Goal: Information Seeking & Learning: Check status

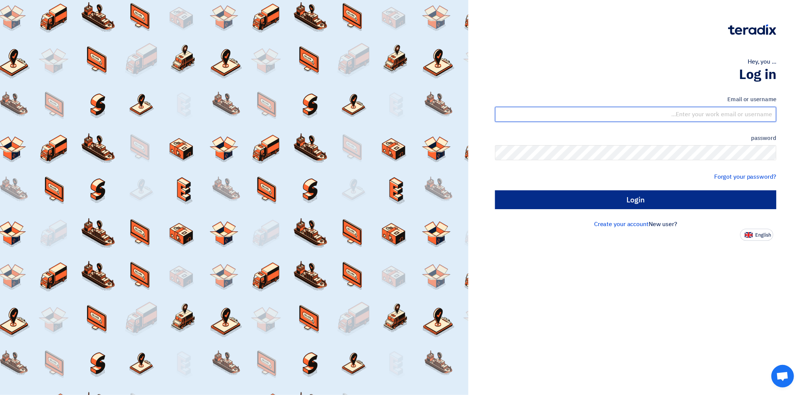
type input "[EMAIL_ADDRESS][PERSON_NAME][DOMAIN_NAME]"
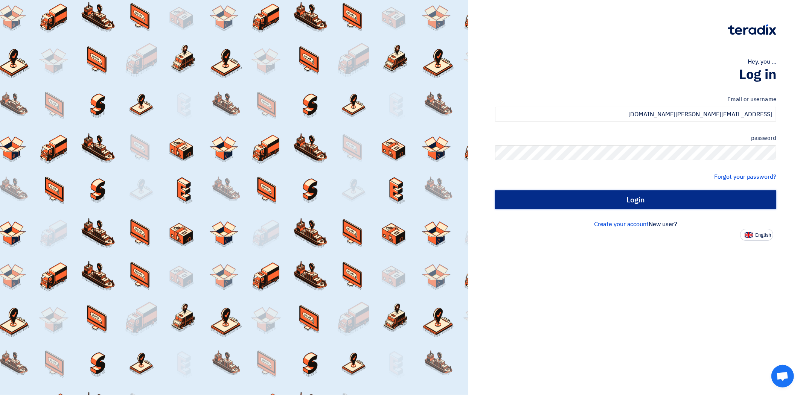
click at [642, 197] on input "Login" at bounding box center [635, 200] width 281 height 19
type input "Sign in"
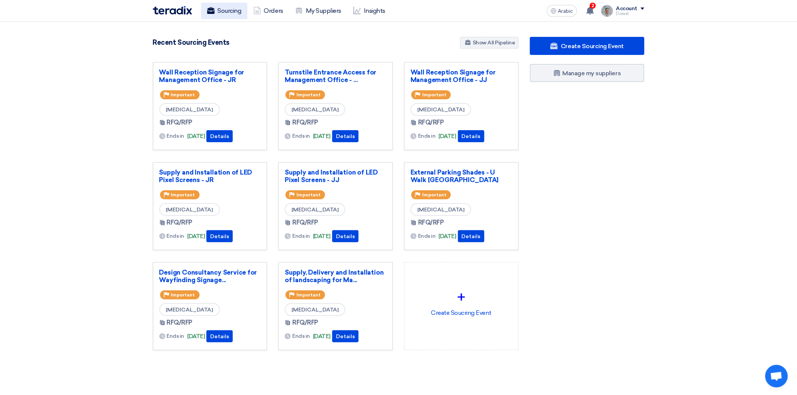
click at [232, 13] on font "Sourcing" at bounding box center [230, 10] width 24 height 7
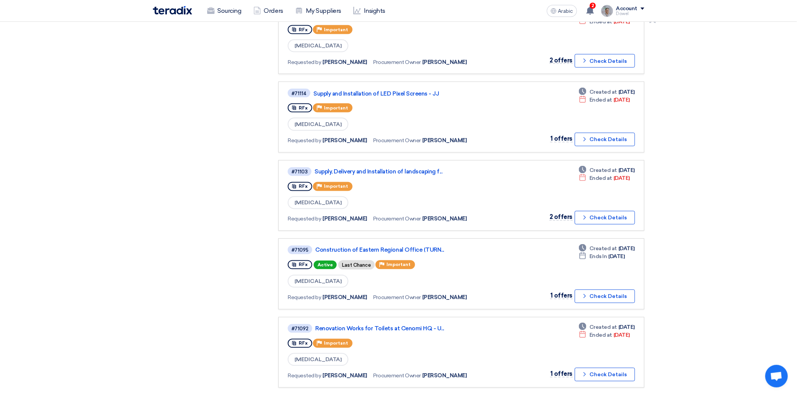
scroll to position [502, 0]
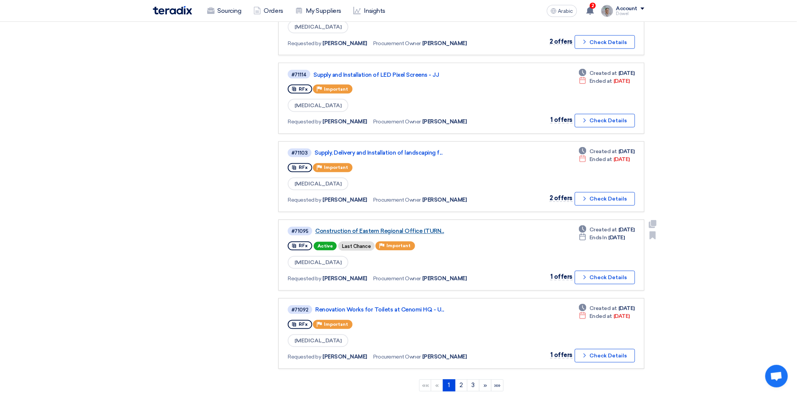
click at [411, 228] on font "Construction of Eastern Regional Office (TURN..." at bounding box center [379, 231] width 129 height 7
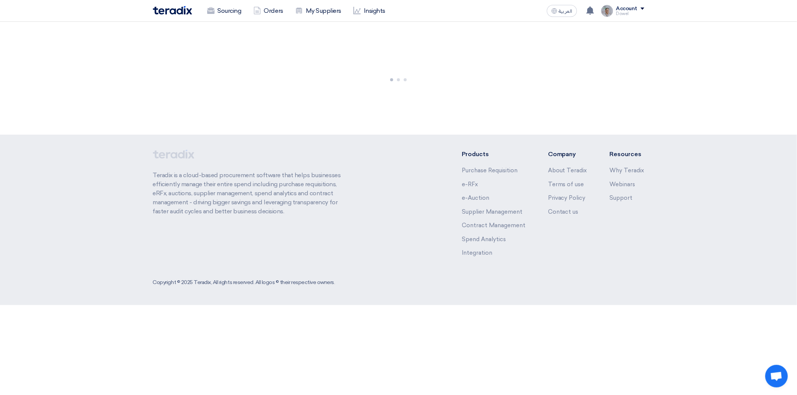
scroll to position [0, 0]
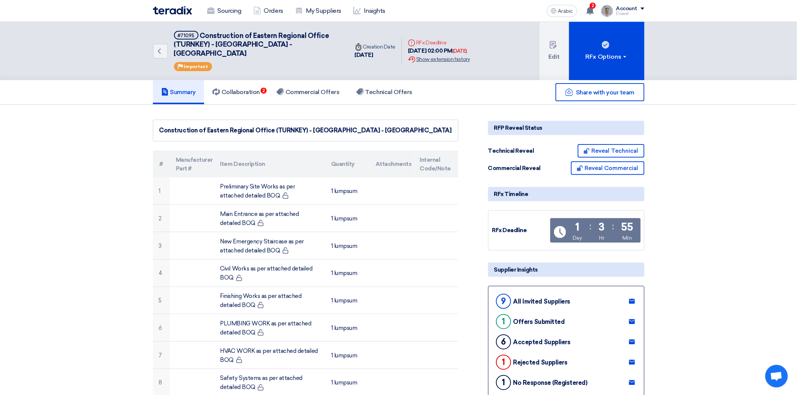
click at [450, 56] on font "Show extension history" at bounding box center [442, 59] width 53 height 6
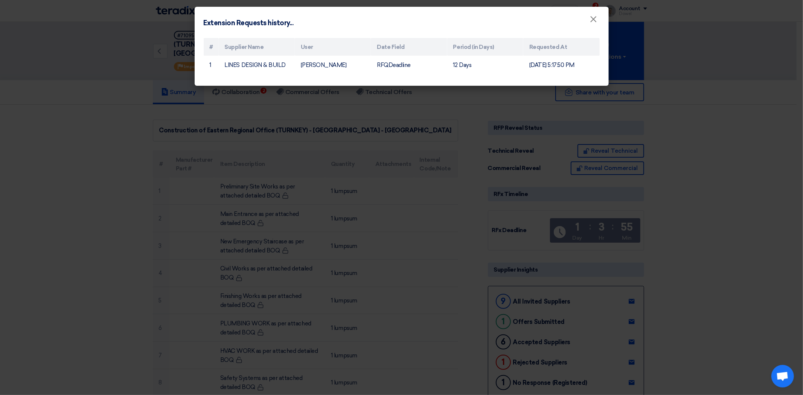
click at [104, 94] on modal-container "Extension Requests history... × # Supplier Name User Date Field Period (in Days…" at bounding box center [401, 197] width 803 height 395
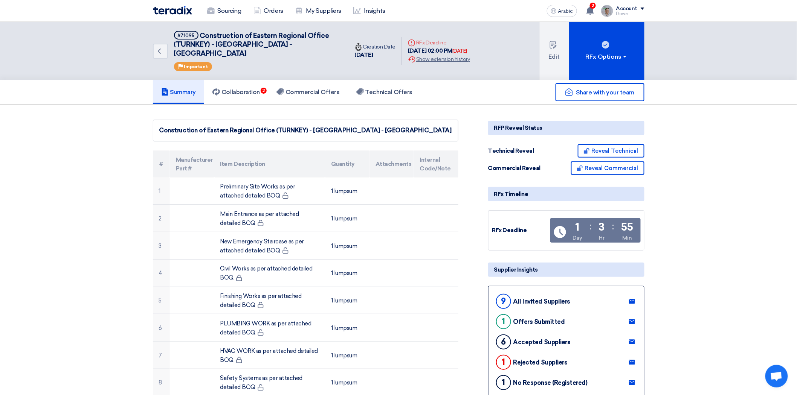
drag, startPoint x: 354, startPoint y: 49, endPoint x: 386, endPoint y: 55, distance: 32.6
click at [386, 55] on div "Time Creation Date [DATE]" at bounding box center [375, 51] width 53 height 29
drag, startPoint x: 410, startPoint y: 45, endPoint x: 424, endPoint y: 45, distance: 13.9
click at [424, 47] on font "[DATE] 02:00 PM" at bounding box center [430, 50] width 44 height 7
click at [249, 89] on font "Collaboration" at bounding box center [240, 92] width 38 height 7
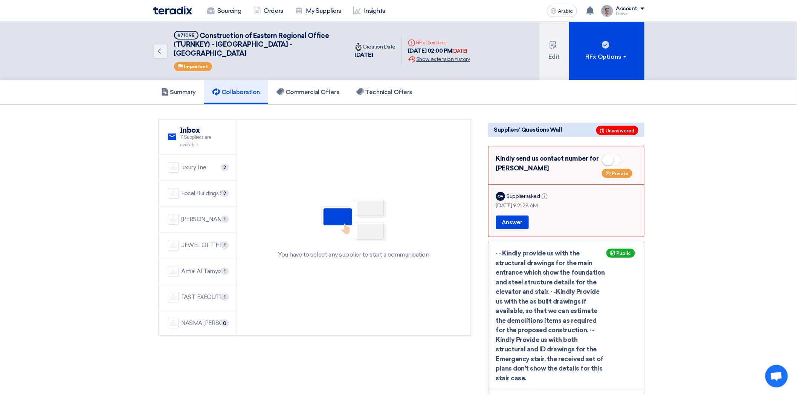
click at [448, 56] on font "Show extension history" at bounding box center [442, 59] width 53 height 6
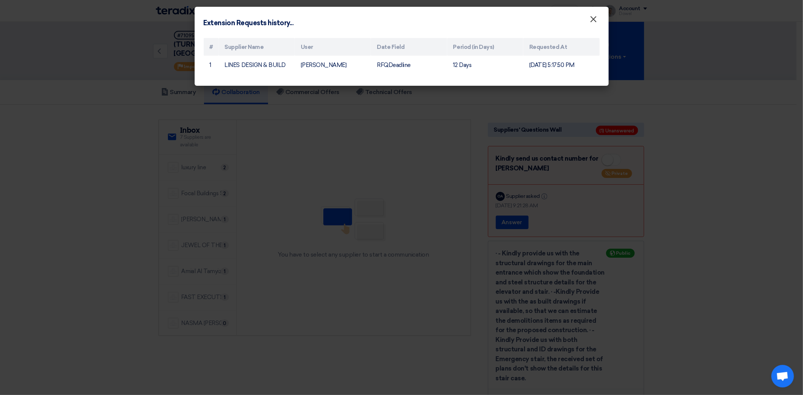
click at [594, 20] on font "×" at bounding box center [594, 21] width 8 height 15
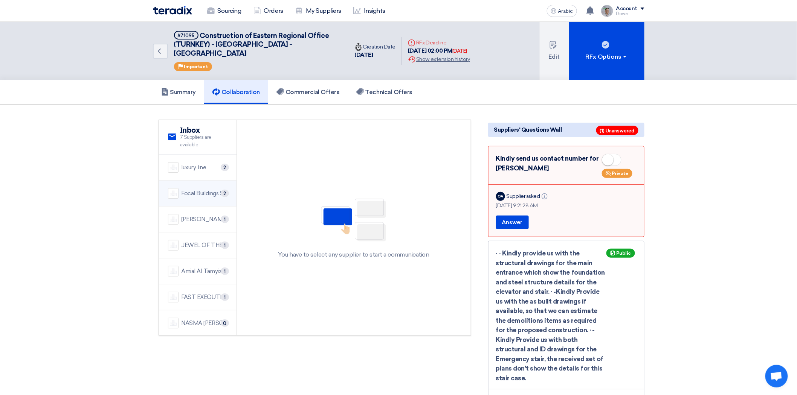
click at [190, 189] on div "Focal Buildings Solutions (FBS) 2" at bounding box center [198, 193] width 60 height 11
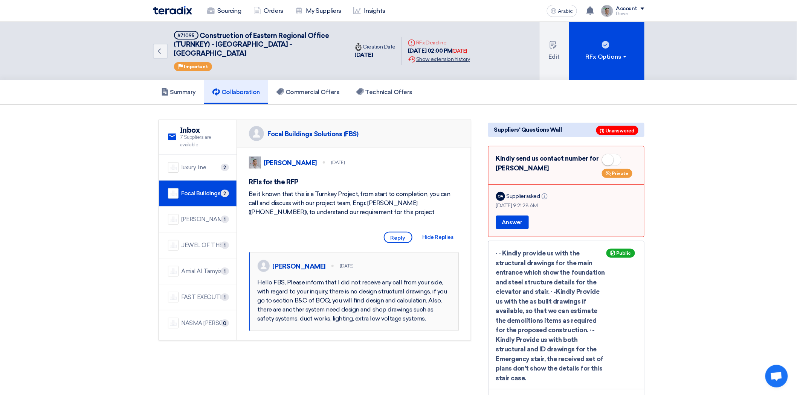
click at [453, 56] on font "Show extension history" at bounding box center [442, 59] width 53 height 6
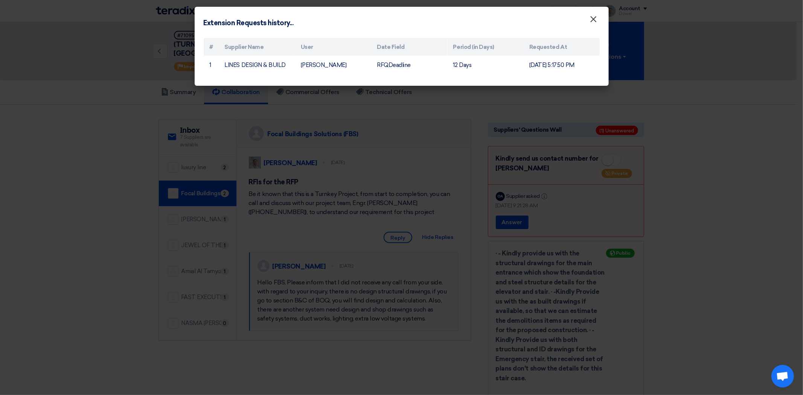
click at [595, 21] on font "×" at bounding box center [594, 21] width 8 height 15
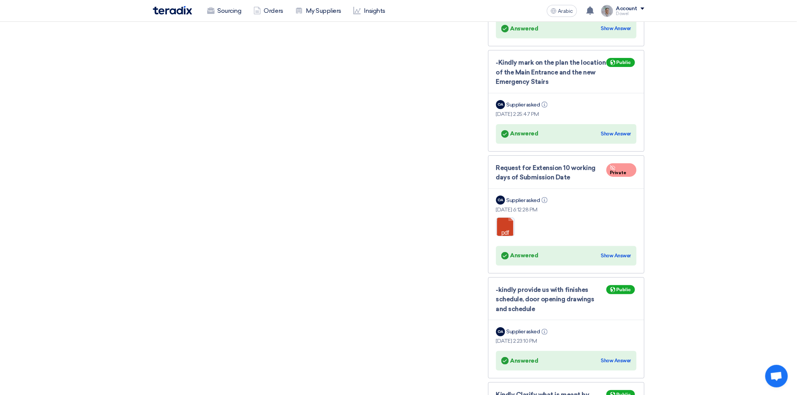
scroll to position [1214, 0]
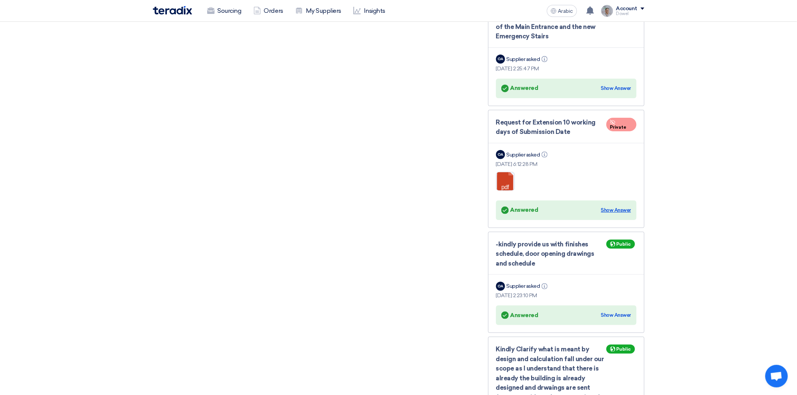
click at [618, 208] on font "Show Answer" at bounding box center [616, 211] width 30 height 6
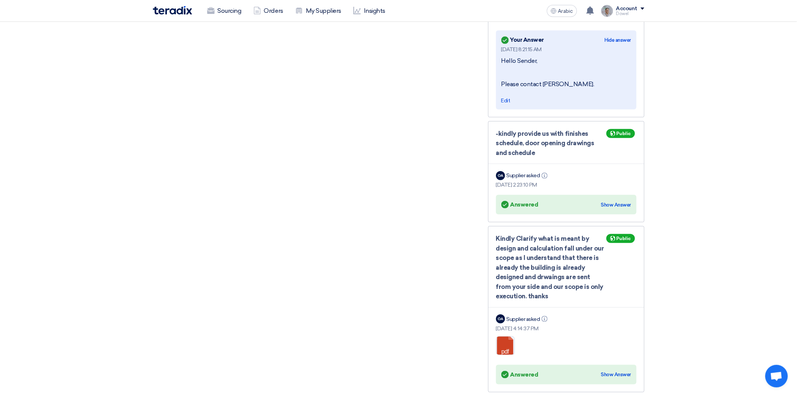
scroll to position [1381, 0]
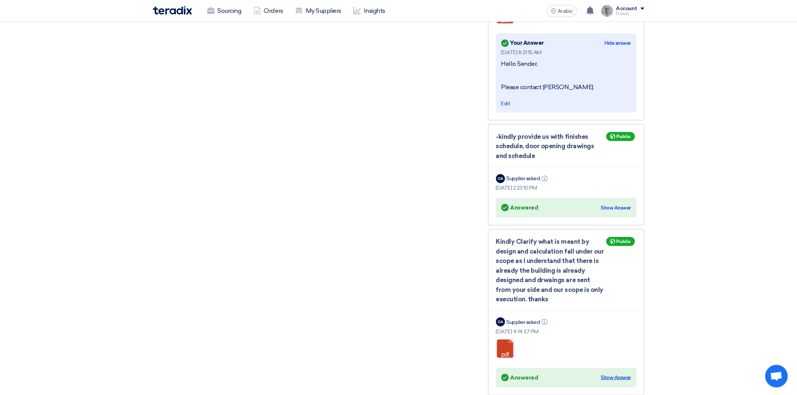
click at [618, 375] on font "Show Answer" at bounding box center [616, 378] width 30 height 6
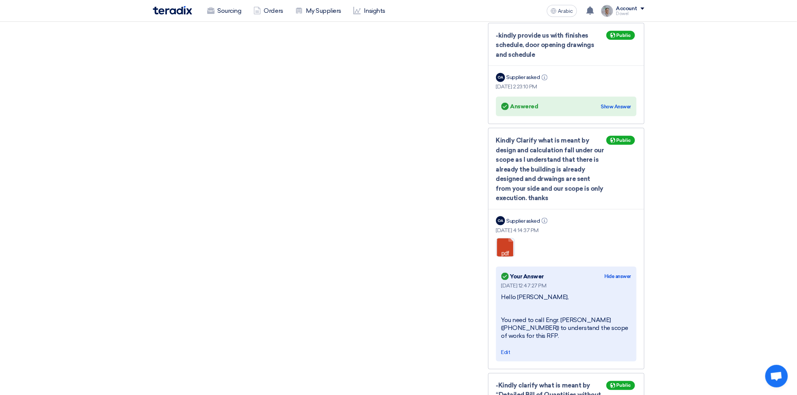
scroll to position [1507, 0]
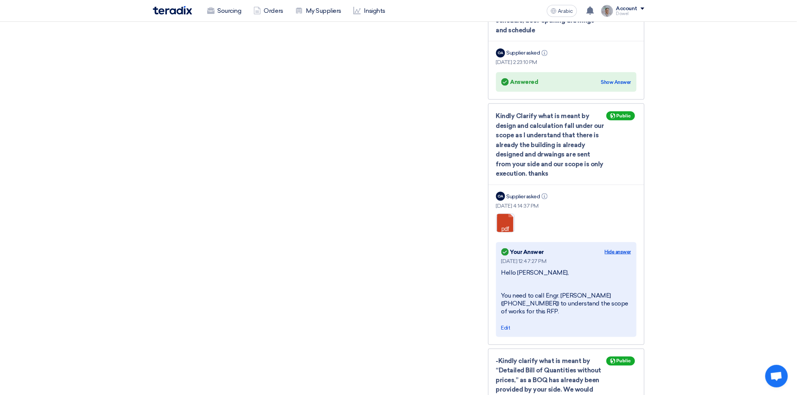
click at [617, 249] on font "Hide answer" at bounding box center [618, 252] width 26 height 6
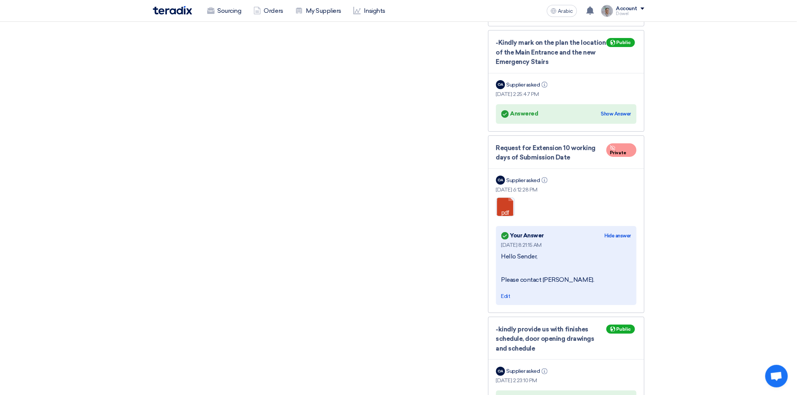
scroll to position [1088, 0]
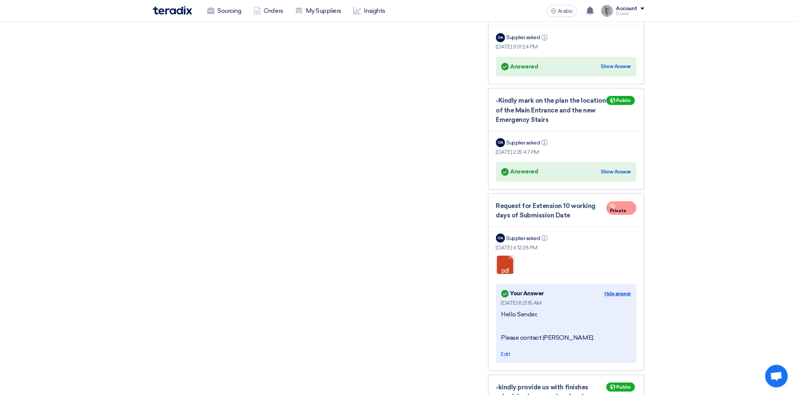
click at [615, 291] on font "Hide answer" at bounding box center [618, 294] width 26 height 6
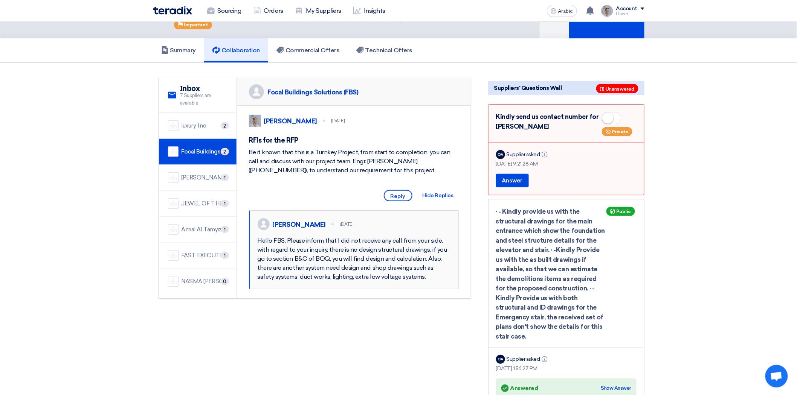
scroll to position [0, 0]
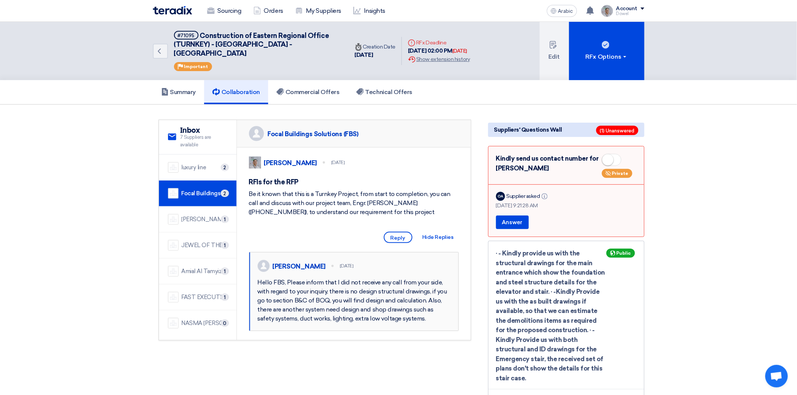
click at [611, 154] on span at bounding box center [612, 160] width 20 height 12
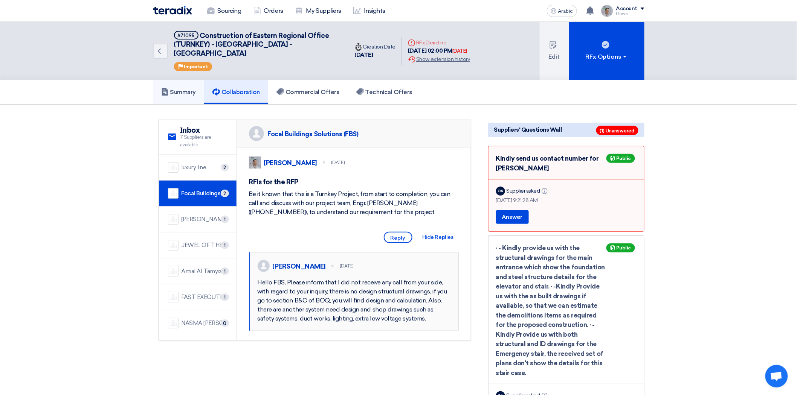
click at [174, 89] on font "Summary" at bounding box center [183, 92] width 26 height 7
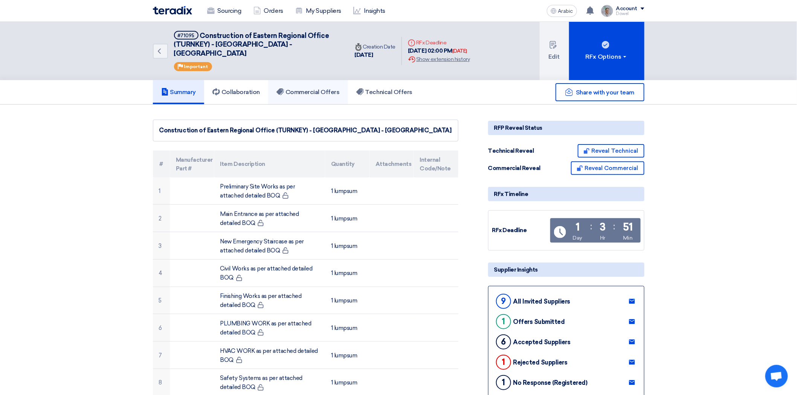
click at [325, 89] on font "Commercial Offers" at bounding box center [313, 92] width 54 height 7
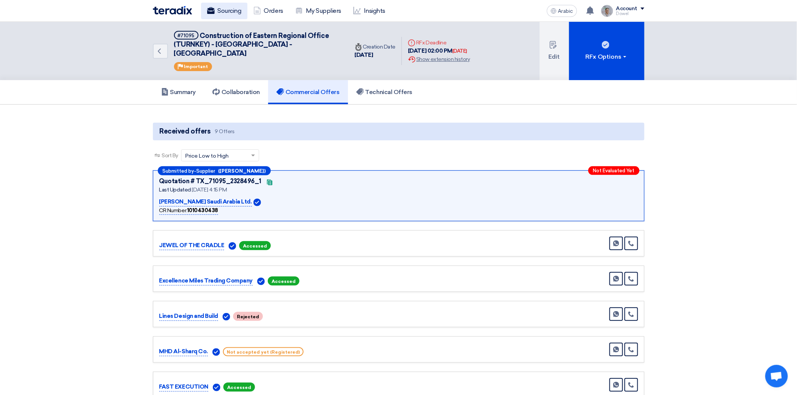
click at [233, 15] on font "Sourcing" at bounding box center [230, 10] width 24 height 9
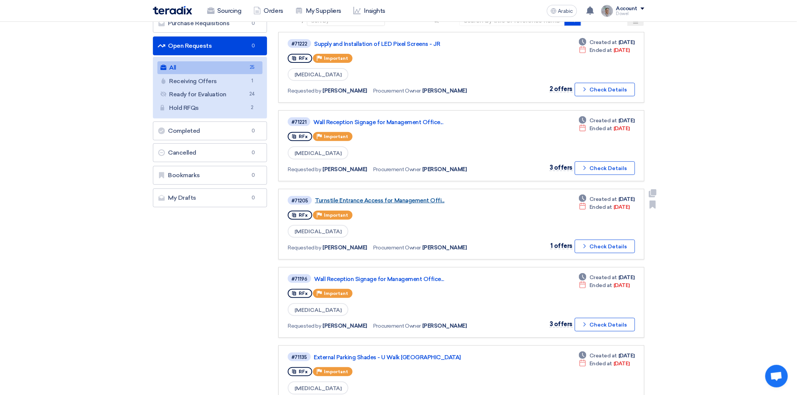
scroll to position [42, 0]
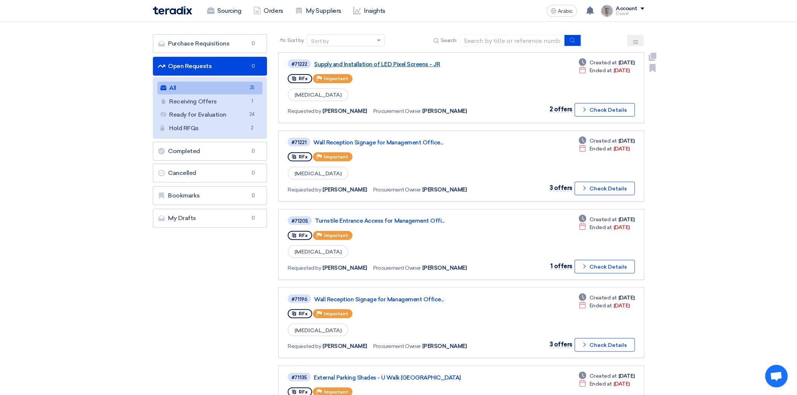
click at [394, 65] on font "Supply and Installation of LED Pixel Screens - JR" at bounding box center [377, 64] width 126 height 7
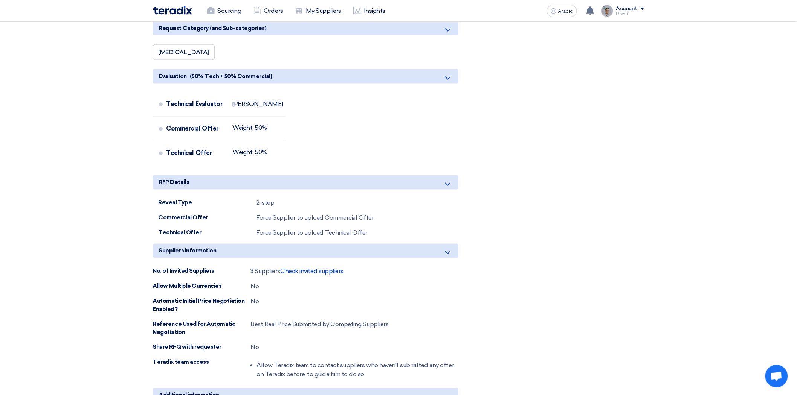
scroll to position [544, 0]
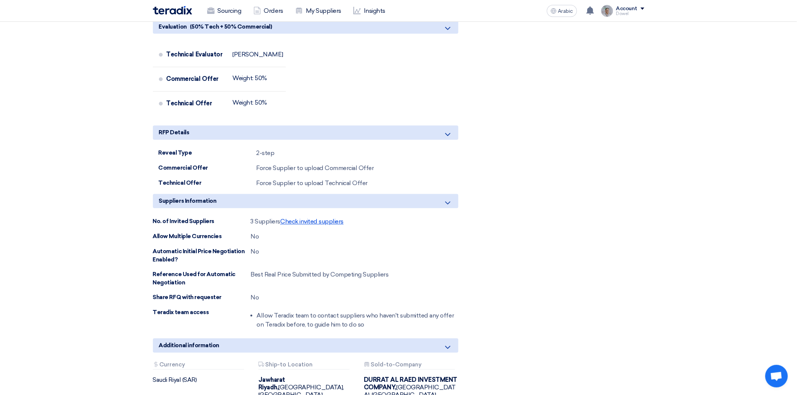
click at [309, 218] on font "Check invited suppliers" at bounding box center [311, 221] width 63 height 7
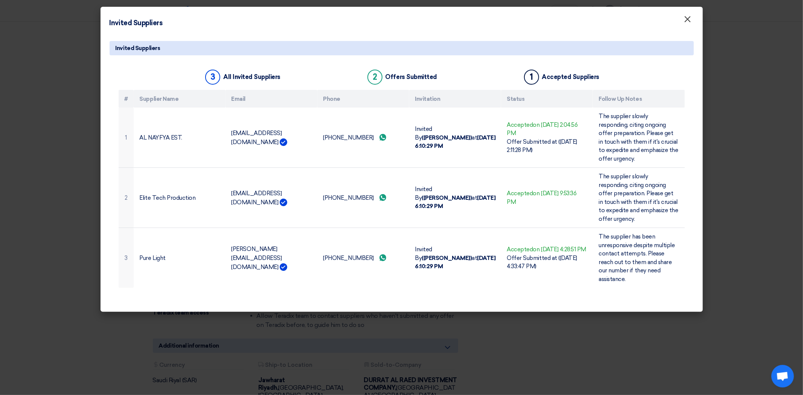
click at [687, 25] on font "×" at bounding box center [688, 21] width 8 height 15
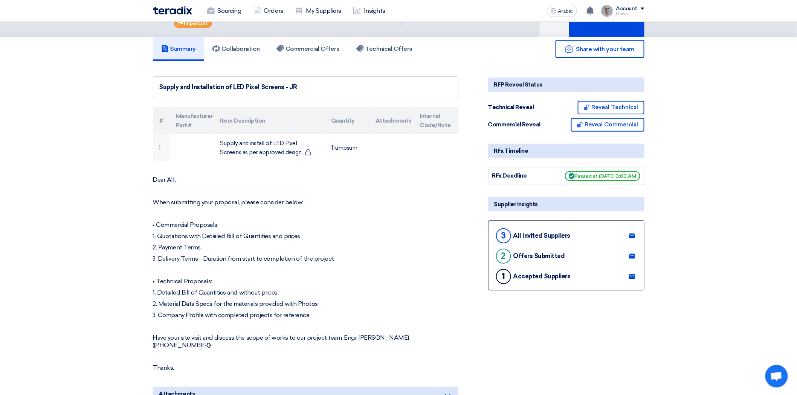
scroll to position [0, 0]
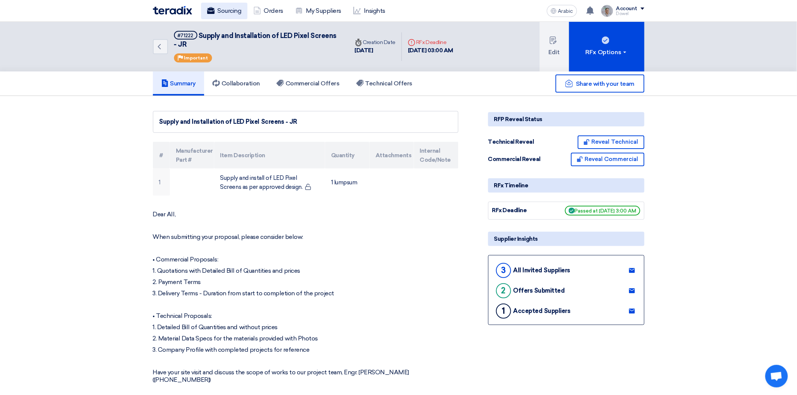
click at [232, 14] on font "Sourcing" at bounding box center [230, 10] width 24 height 7
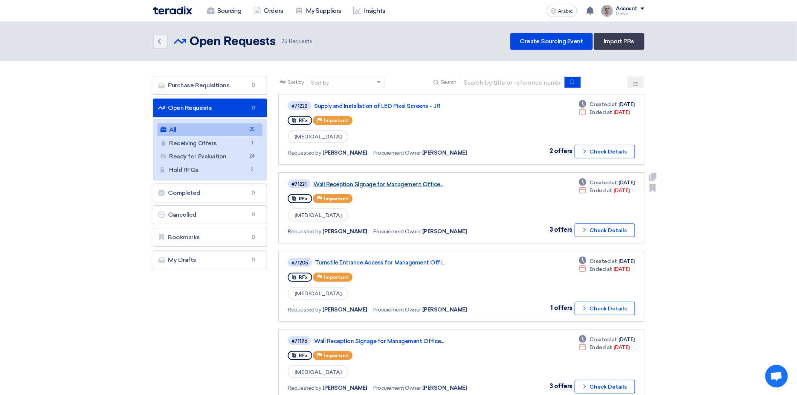
click at [374, 183] on font "Wall Reception Signage for Management Office..." at bounding box center [378, 184] width 130 height 7
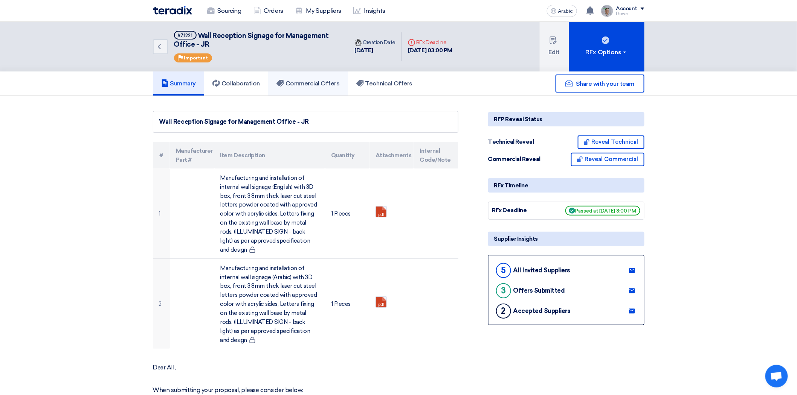
click at [327, 84] on font "Commercial Offers" at bounding box center [313, 83] width 54 height 7
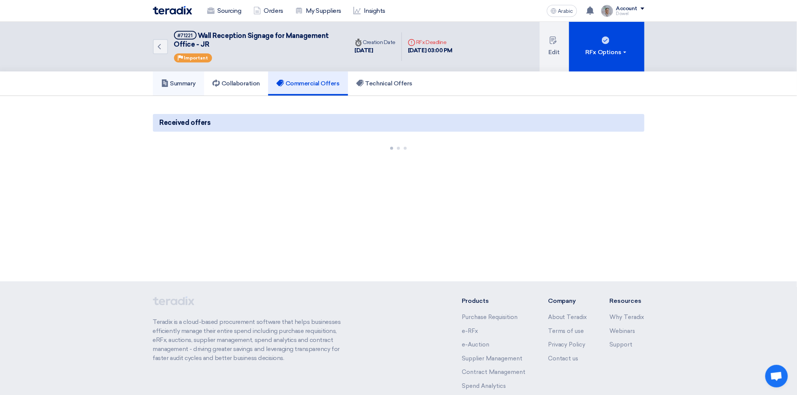
click at [183, 84] on font "Summary" at bounding box center [183, 83] width 26 height 7
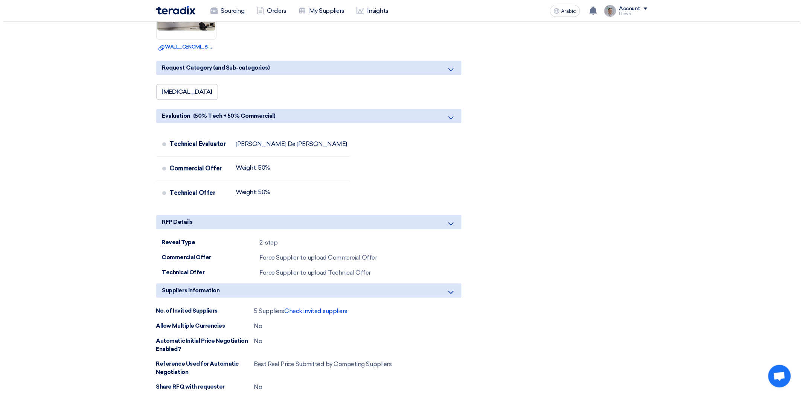
scroll to position [753, 0]
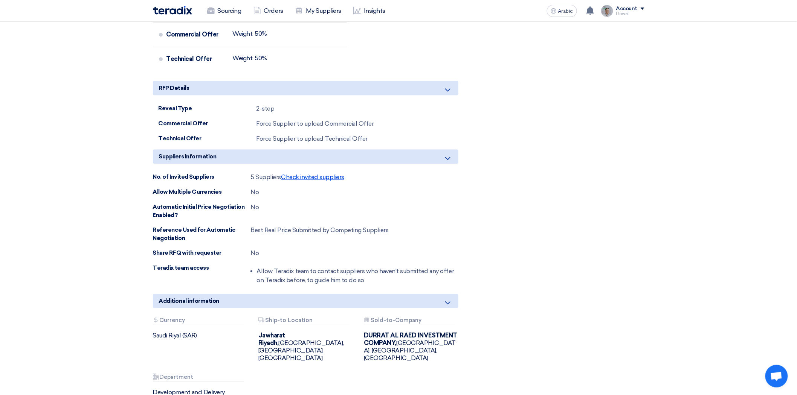
click at [315, 181] on font "Check invited suppliers" at bounding box center [312, 177] width 63 height 7
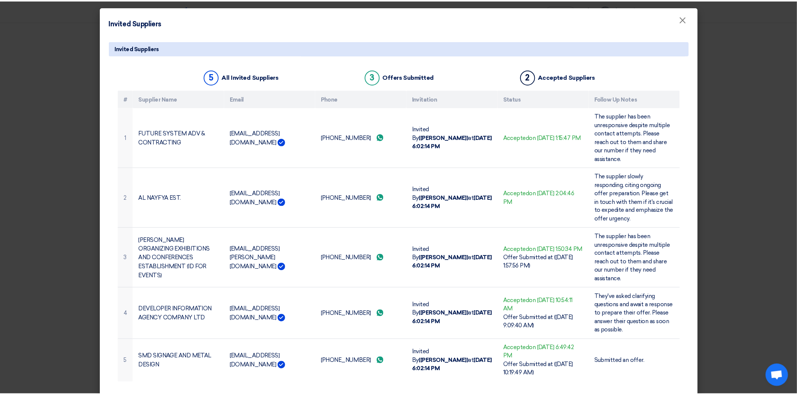
scroll to position [6, 0]
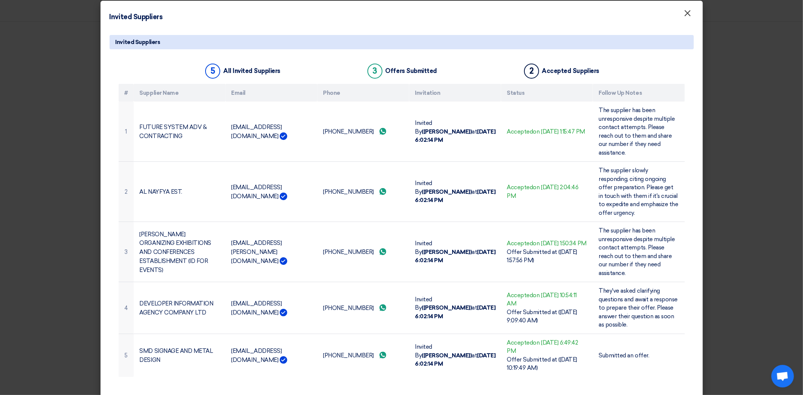
click at [690, 14] on button "×" at bounding box center [688, 13] width 20 height 15
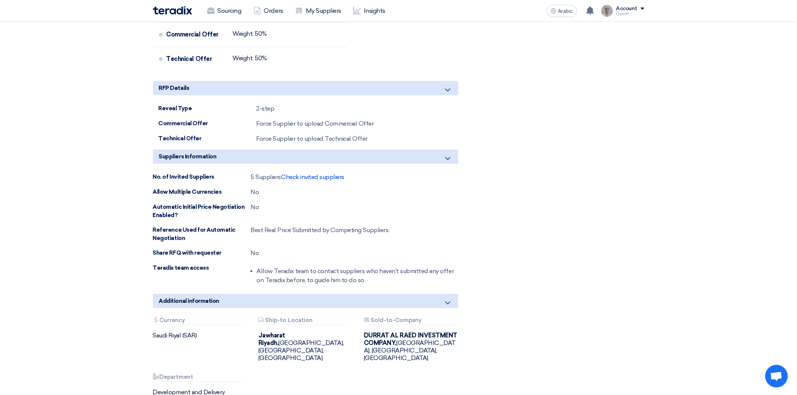
drag, startPoint x: 551, startPoint y: 185, endPoint x: 545, endPoint y: 193, distance: 10.2
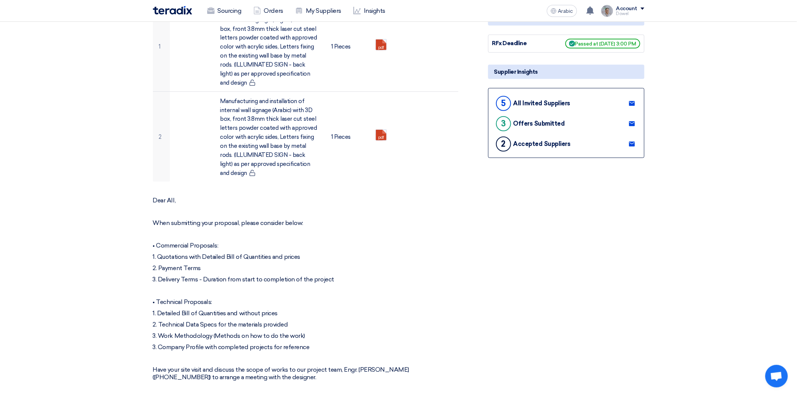
scroll to position [0, 0]
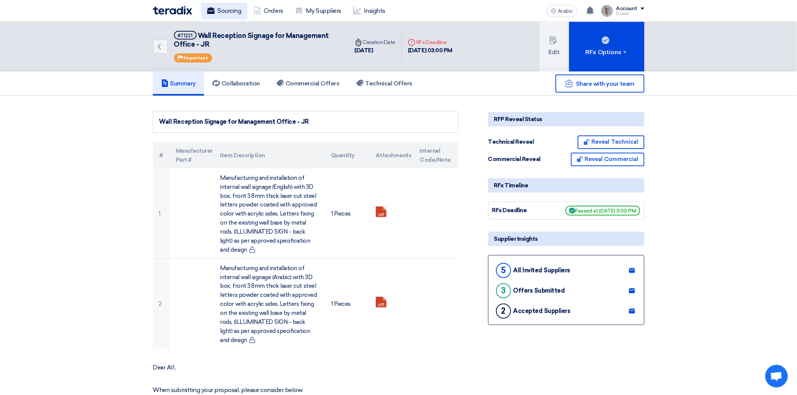
click at [238, 10] on font "Sourcing" at bounding box center [230, 10] width 24 height 7
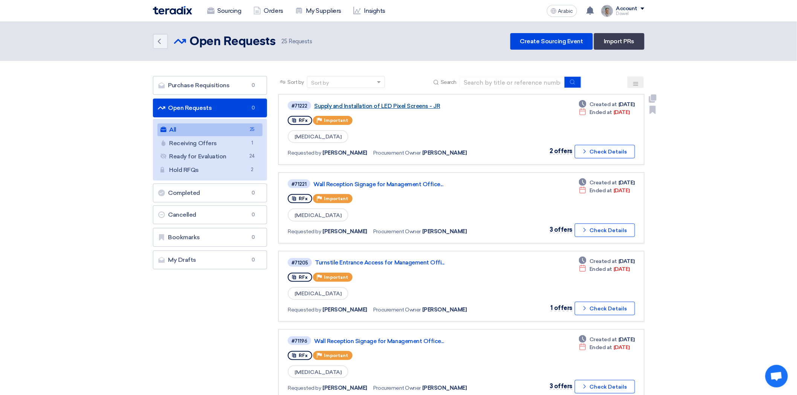
click at [403, 107] on font "Supply and Installation of LED Pixel Screens - JR" at bounding box center [377, 106] width 126 height 7
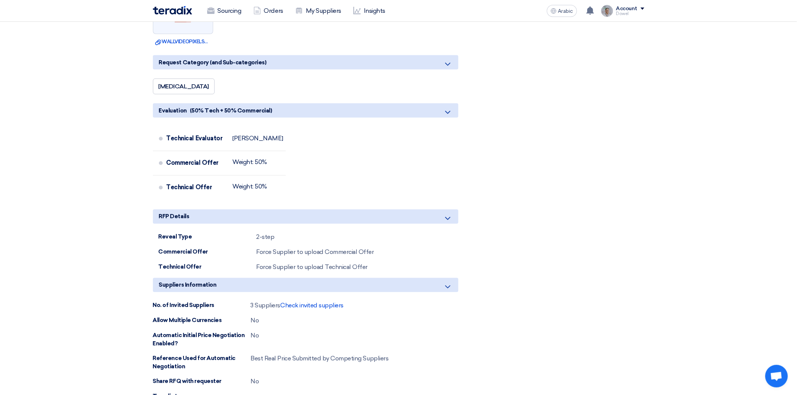
scroll to position [544, 0]
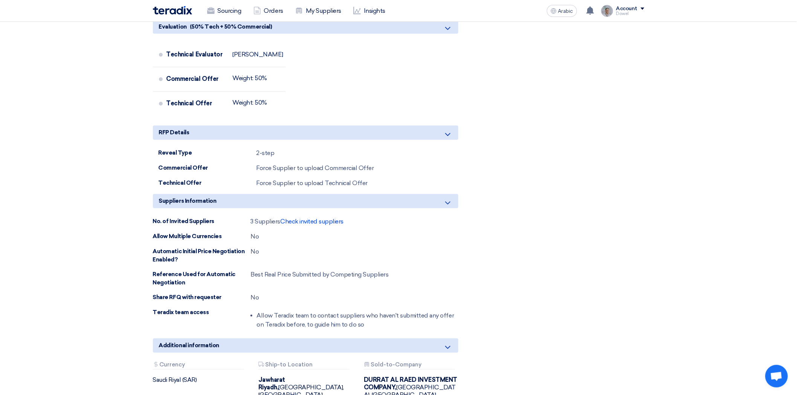
click at [308, 218] on div "3 Suppliers Check invited suppliers" at bounding box center [297, 222] width 93 height 9
click at [308, 218] on font "Check invited suppliers" at bounding box center [311, 221] width 63 height 7
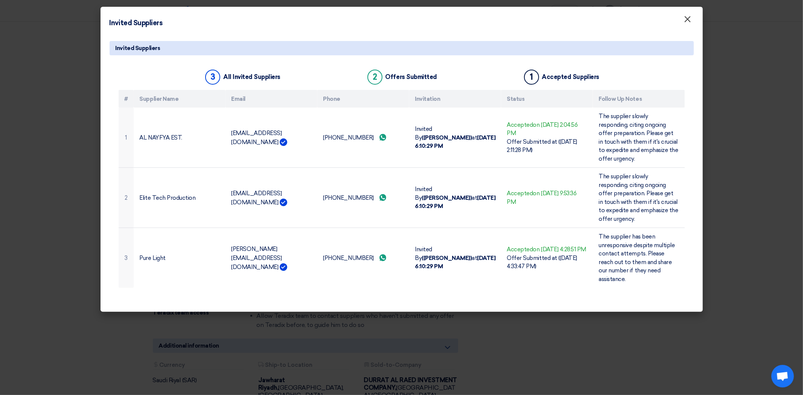
click at [688, 21] on font "×" at bounding box center [688, 21] width 8 height 15
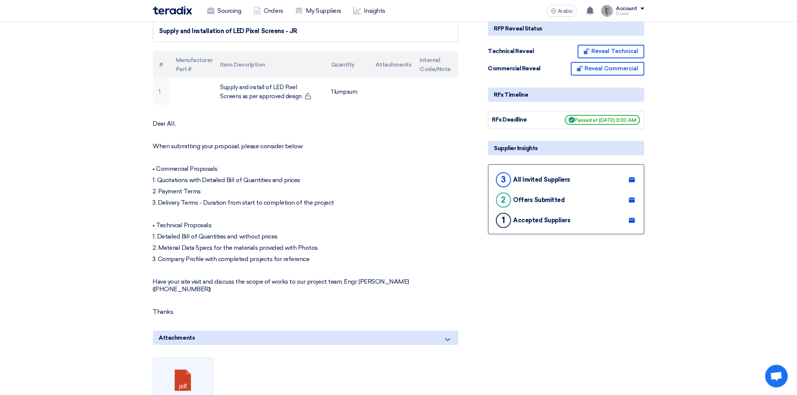
scroll to position [0, 0]
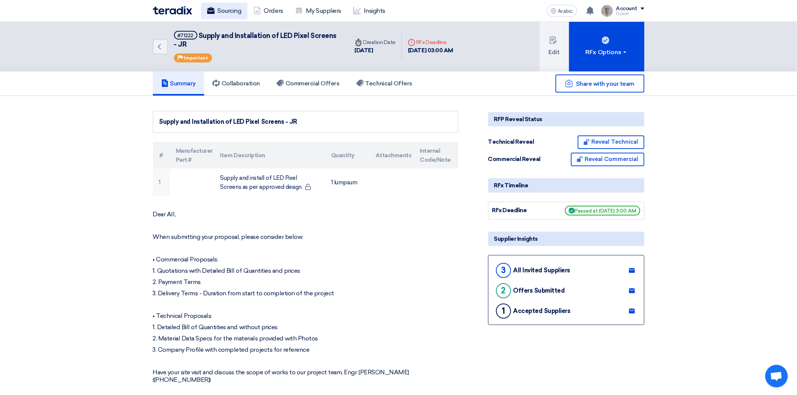
click at [231, 15] on font "Sourcing" at bounding box center [230, 10] width 24 height 9
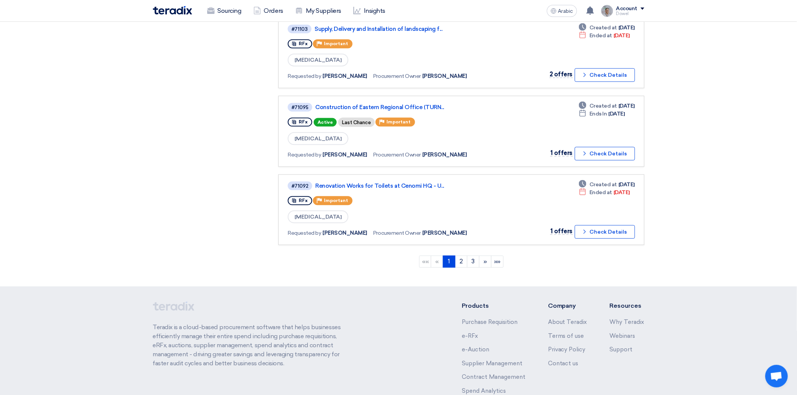
scroll to position [627, 0]
click at [459, 255] on link "2" at bounding box center [461, 261] width 12 height 12
